Goal: Task Accomplishment & Management: Manage account settings

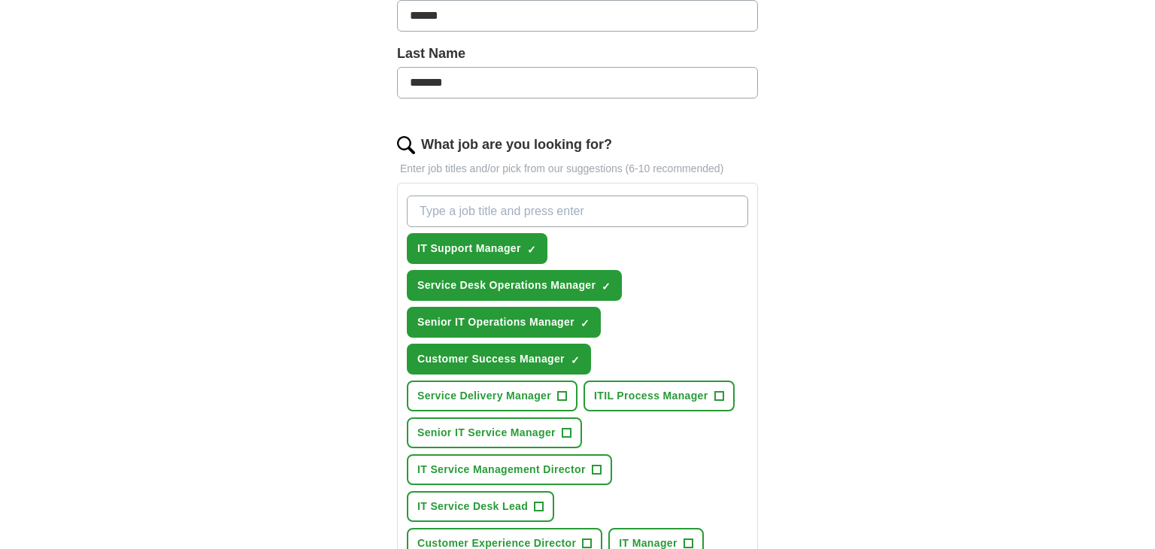
scroll to position [373, 0]
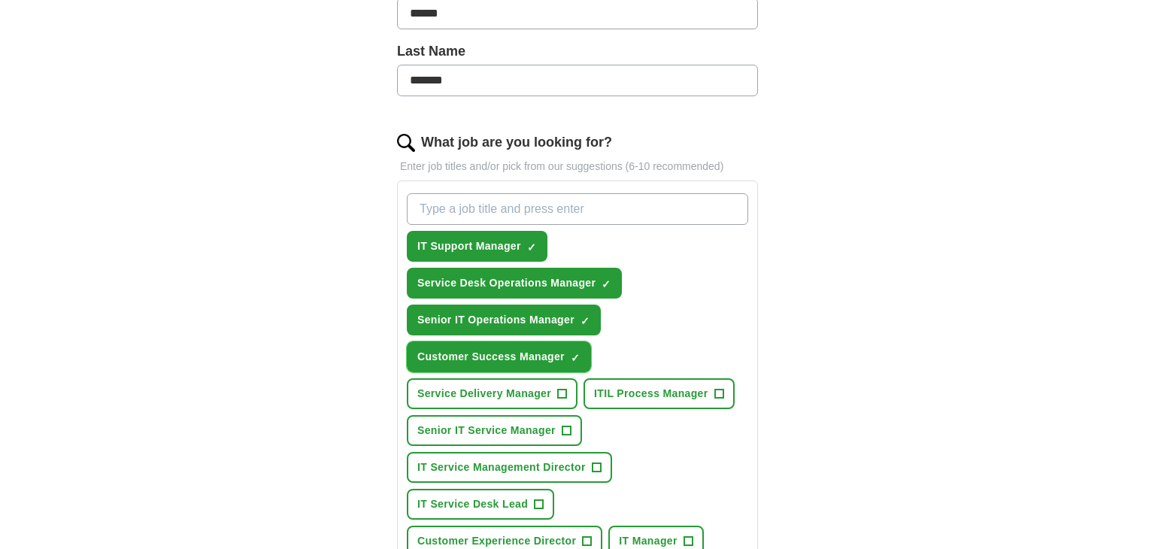
click at [0, 0] on span "×" at bounding box center [0, 0] width 0 height 0
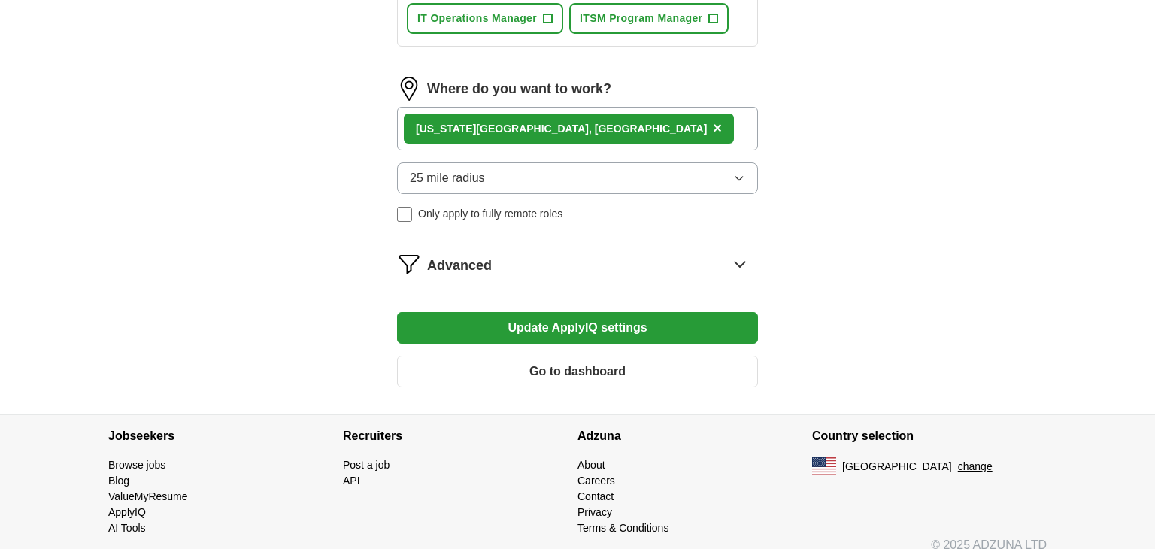
scroll to position [941, 0]
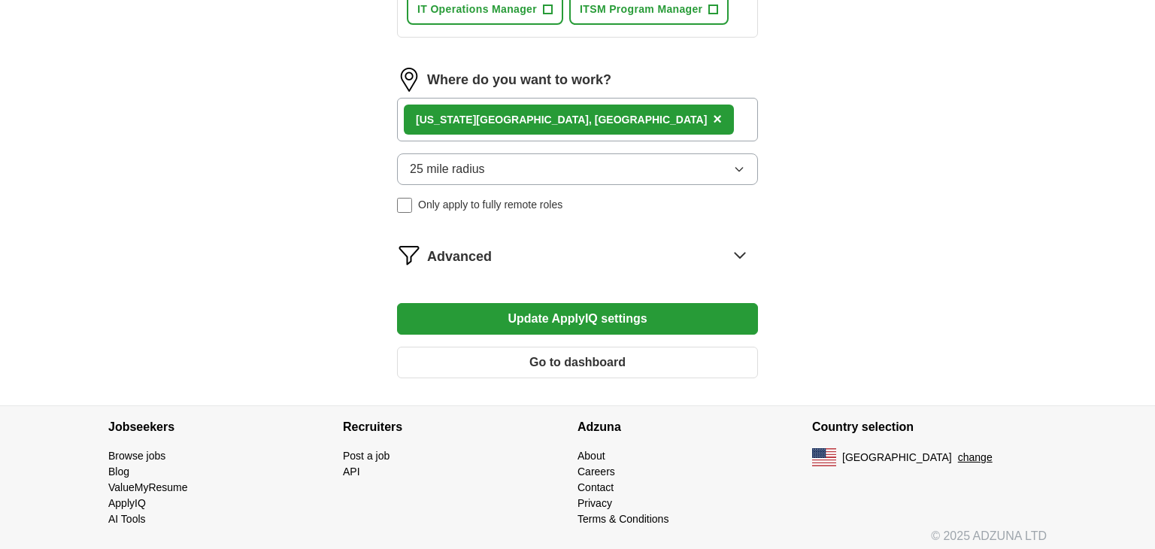
click at [609, 316] on button "Update ApplyIQ settings" at bounding box center [577, 319] width 361 height 32
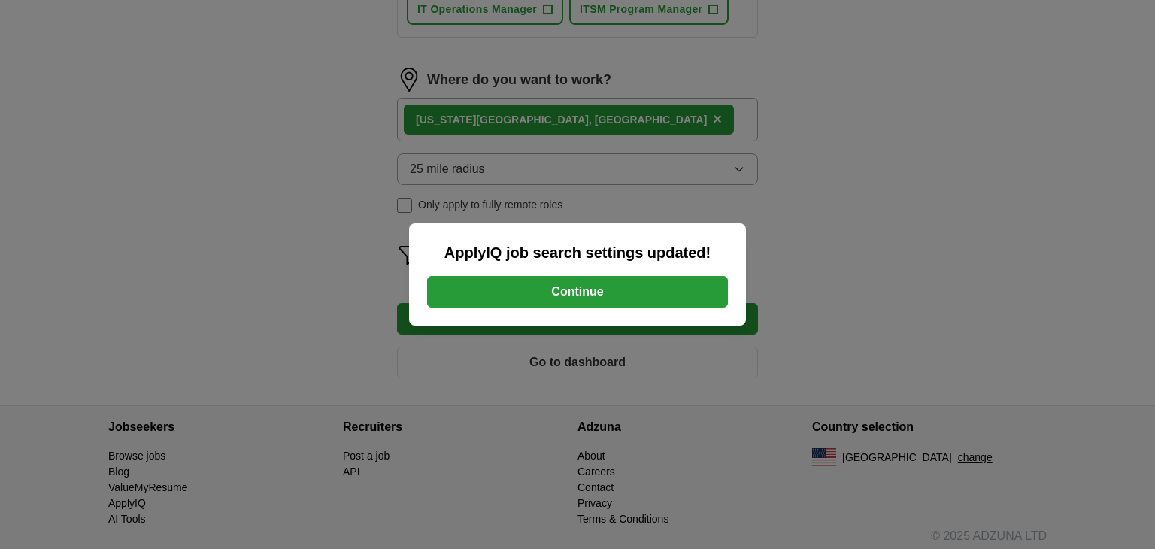
click at [583, 297] on button "Continue" at bounding box center [577, 292] width 301 height 32
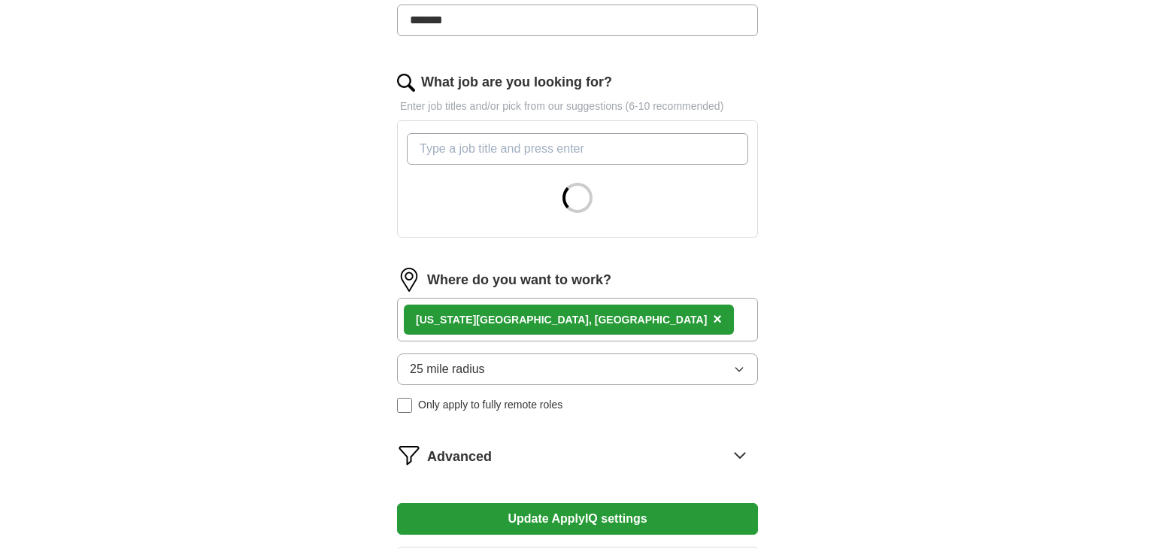
scroll to position [210, 0]
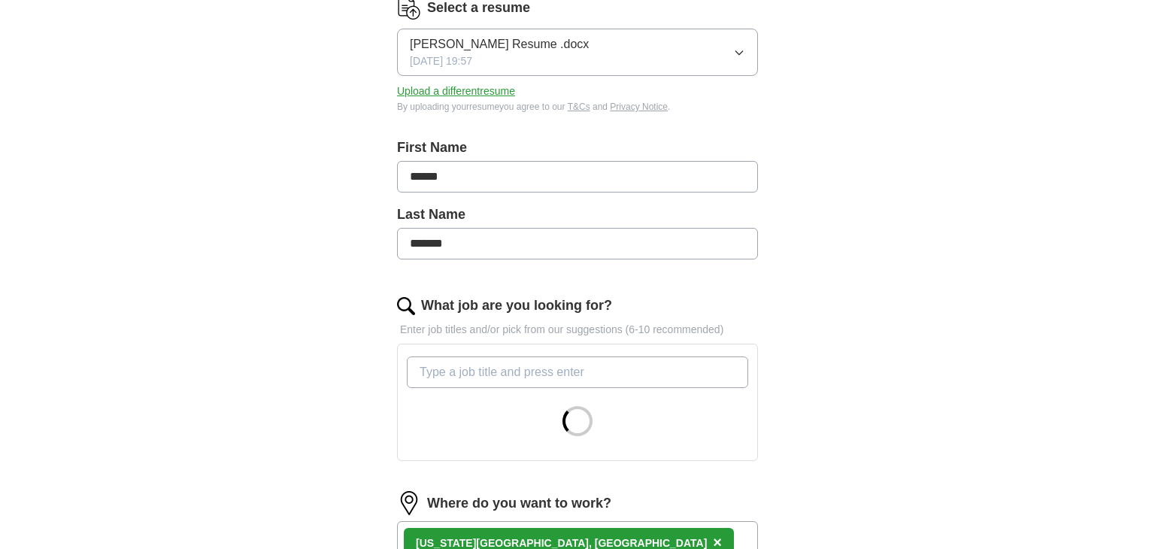
click at [498, 368] on input "What job are you looking for?" at bounding box center [577, 372] width 341 height 32
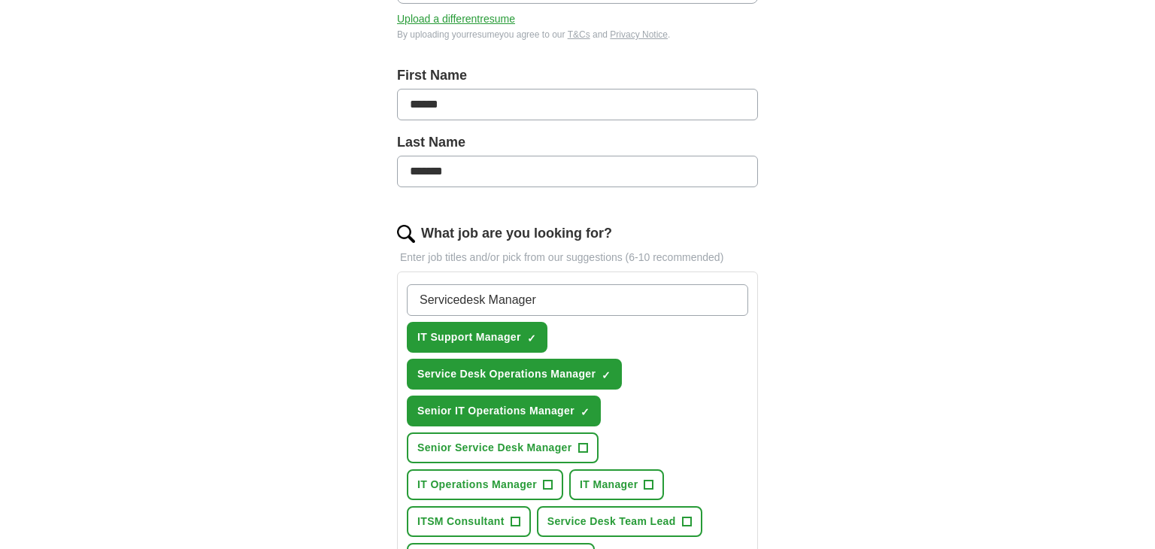
scroll to position [287, 0]
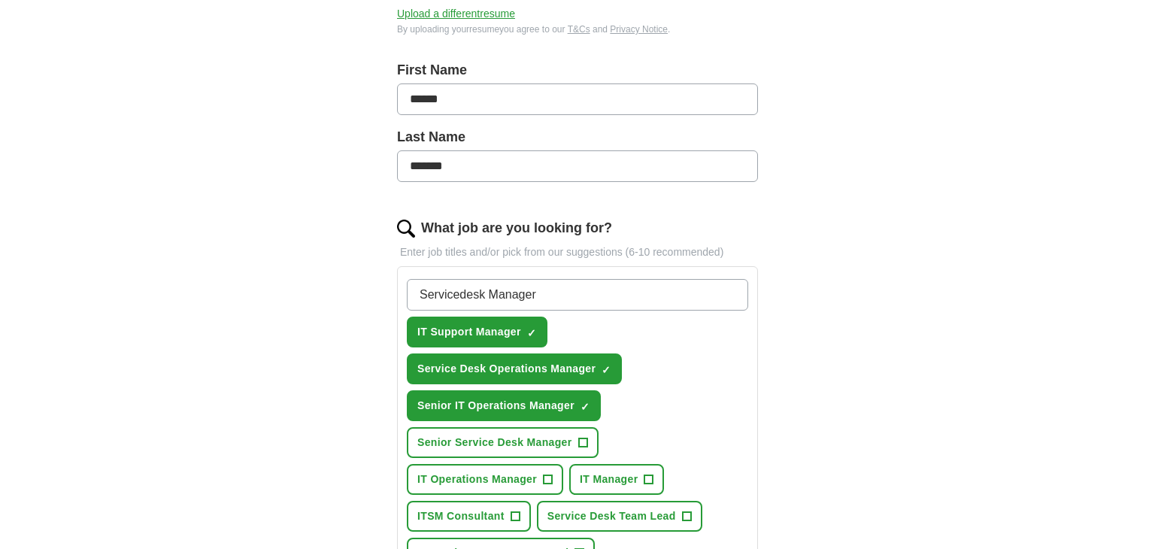
type input "Servicedesk Manager"
click at [581, 440] on span "+" at bounding box center [582, 443] width 9 height 12
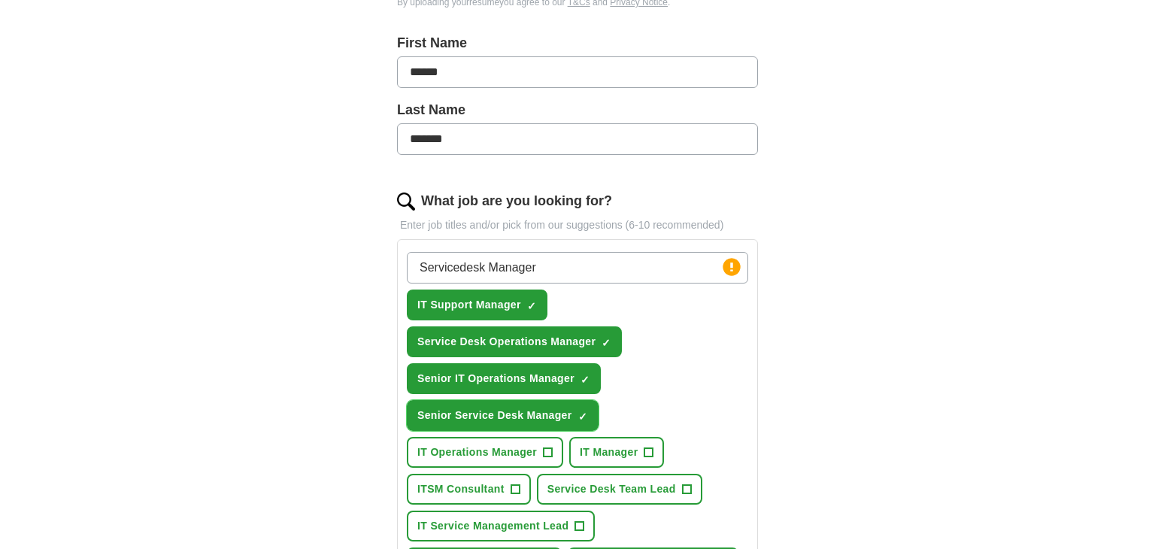
scroll to position [355, 0]
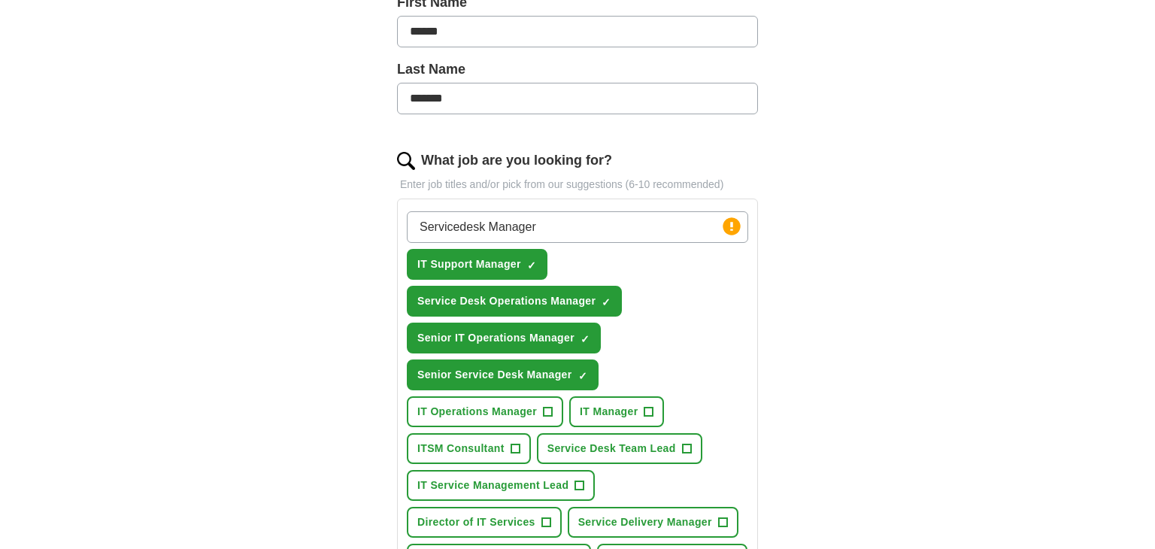
drag, startPoint x: 575, startPoint y: 226, endPoint x: 266, endPoint y: 218, distance: 309.1
click at [266, 218] on div "ApplyIQ Let ApplyIQ do the hard work of searching and applying for jobs. Just t…" at bounding box center [577, 323] width 962 height 1264
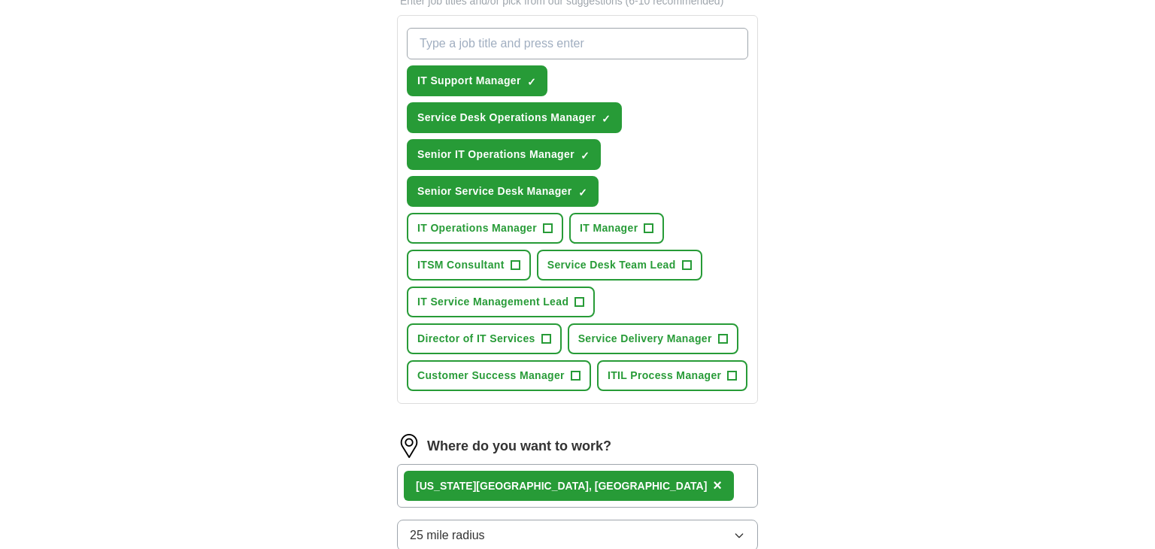
scroll to position [538, 0]
click at [579, 298] on span "+" at bounding box center [579, 302] width 9 height 12
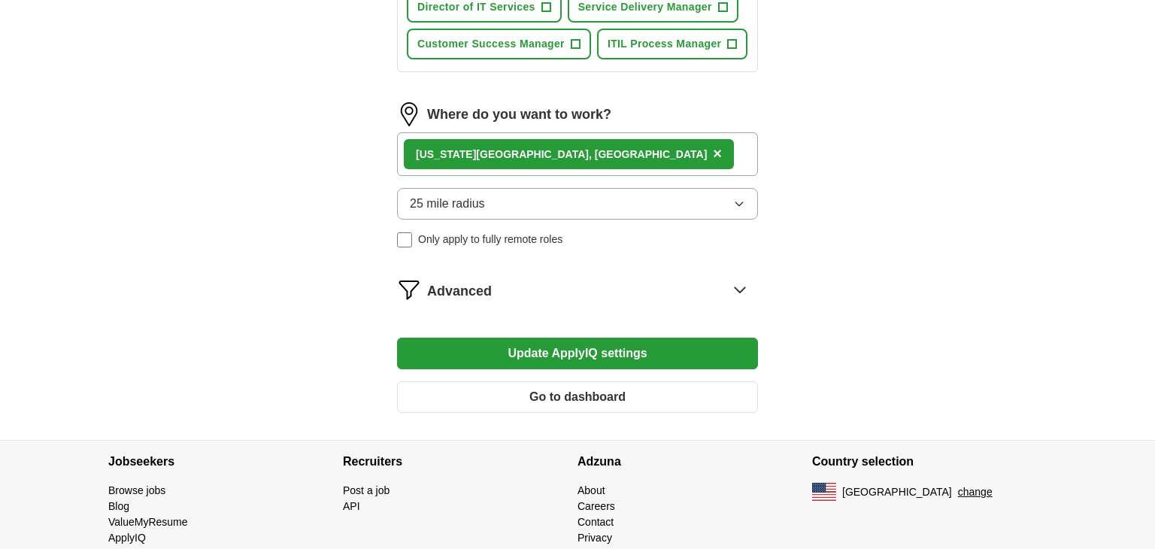
scroll to position [904, 0]
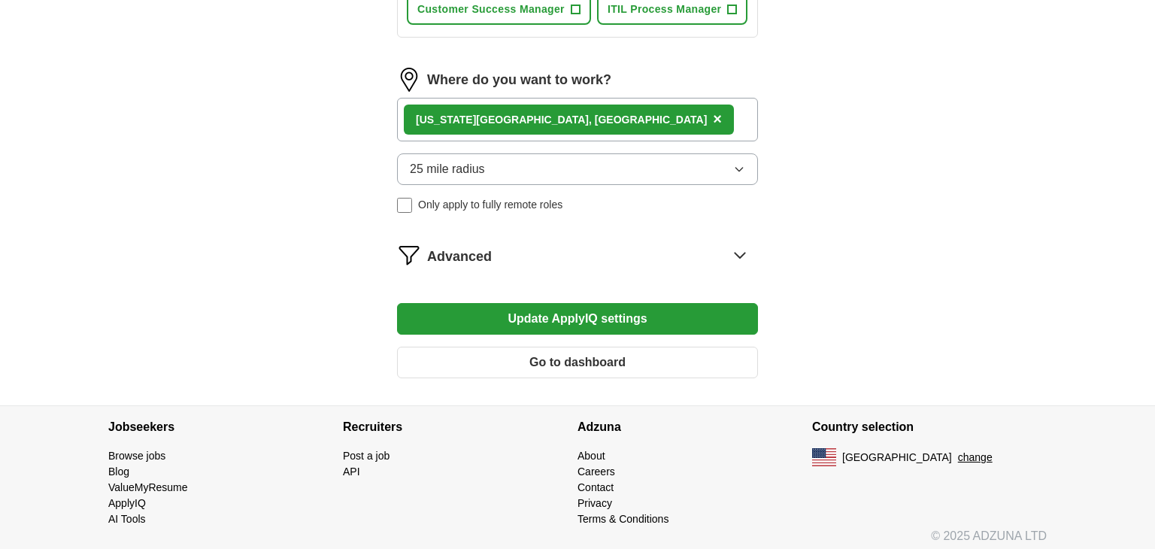
click at [649, 307] on button "Update ApplyIQ settings" at bounding box center [577, 319] width 361 height 32
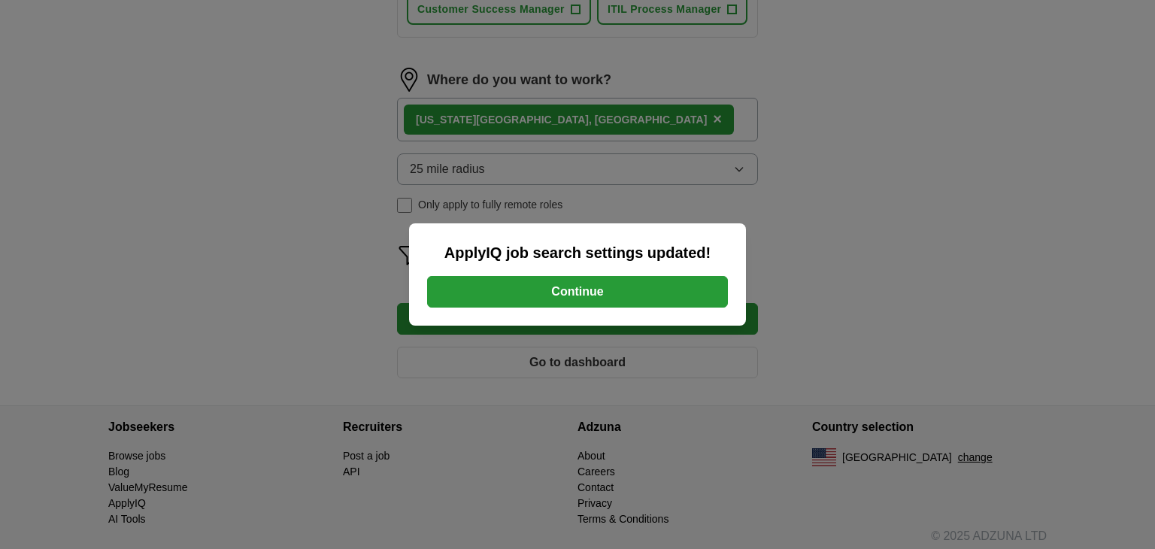
click at [646, 292] on button "Continue" at bounding box center [577, 292] width 301 height 32
